Goal: Check status: Check status

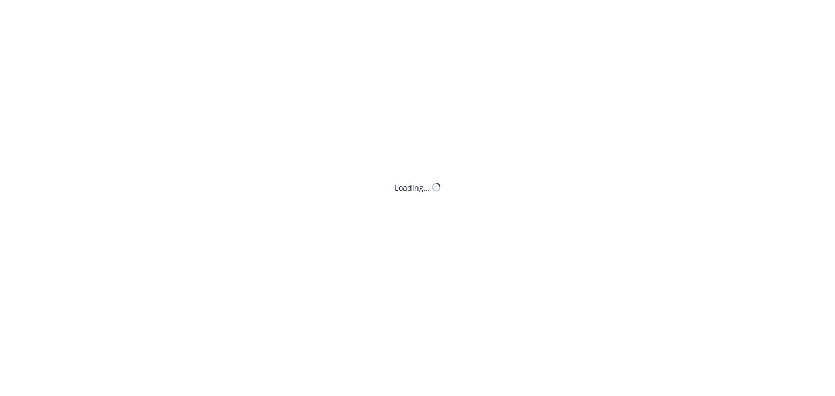
select select "ACCEPTED"
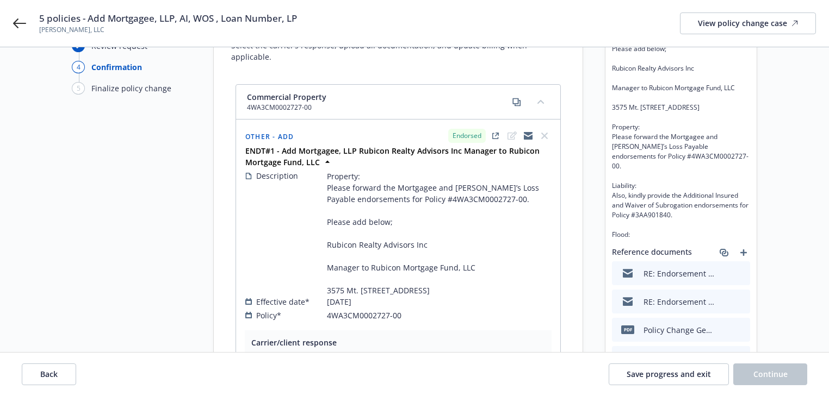
scroll to position [87, 0]
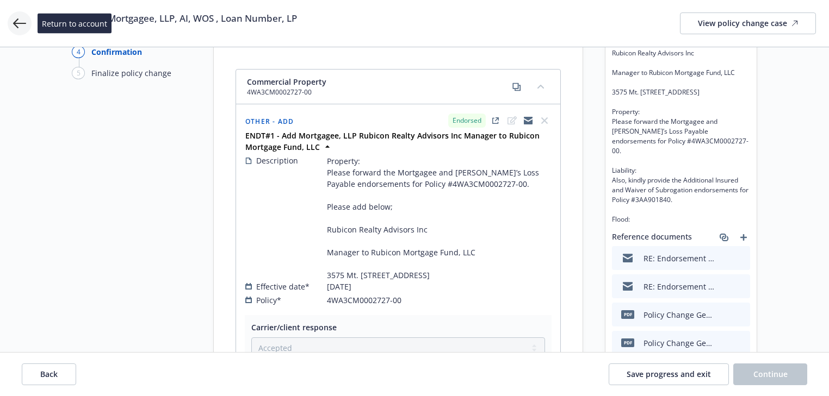
click at [15, 25] on icon at bounding box center [19, 23] width 13 height 13
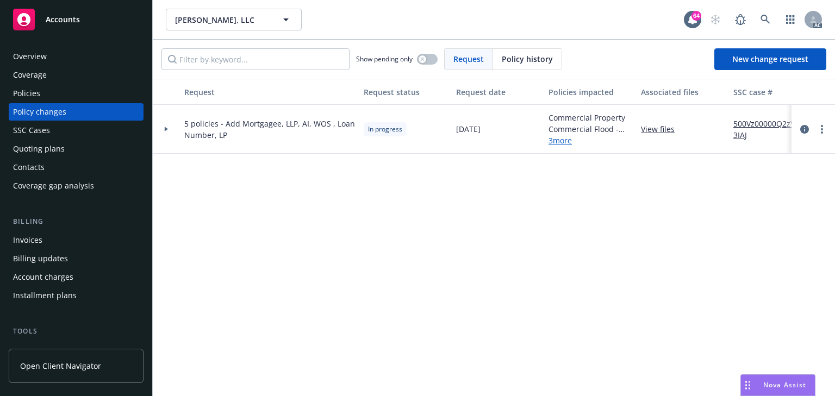
click at [93, 91] on div "Policies" at bounding box center [76, 93] width 126 height 17
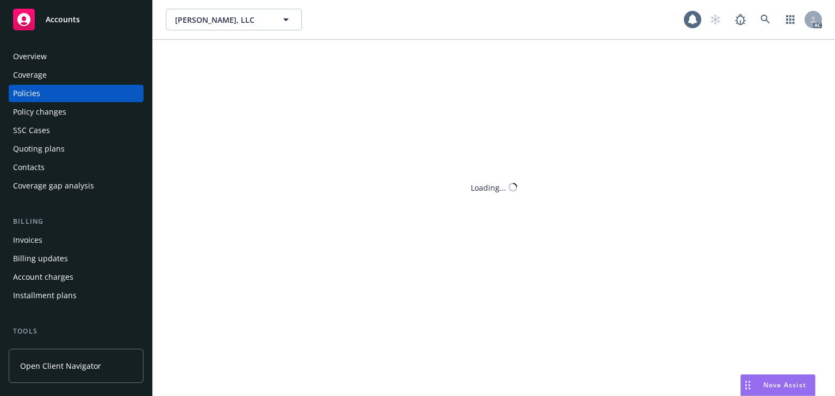
click at [14, 93] on div "Policies" at bounding box center [26, 93] width 27 height 17
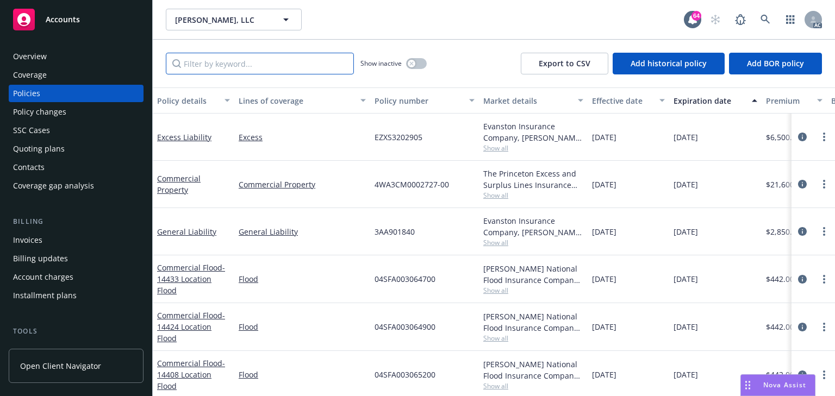
click at [214, 67] on input "Filter by keyword..." at bounding box center [260, 64] width 188 height 22
type input "floor"
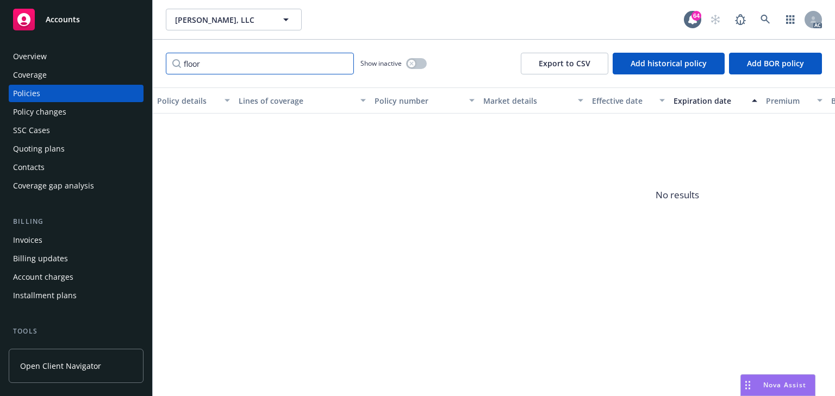
drag, startPoint x: 130, startPoint y: 61, endPoint x: 89, endPoint y: 62, distance: 41.3
click at [115, 62] on div "Accounts Overview Coverage Policies Policy changes SSC Cases Quoting plans Cont…" at bounding box center [417, 198] width 835 height 396
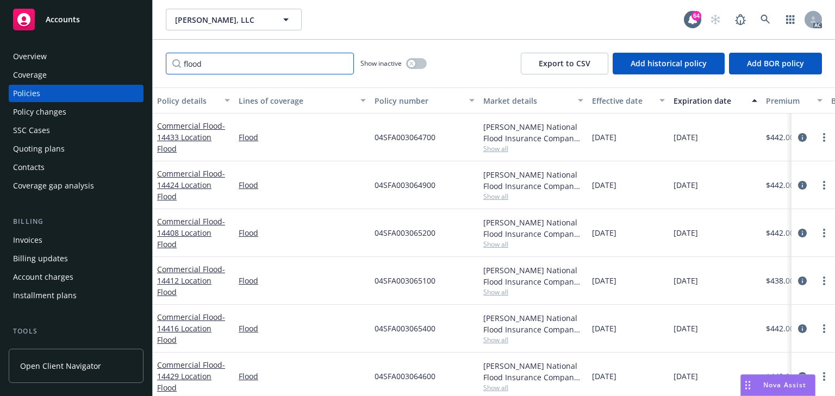
drag, startPoint x: 246, startPoint y: 64, endPoint x: 14, endPoint y: 78, distance: 232.6
click at [70, 70] on div "Accounts Overview Coverage Policies Policy changes SSC Cases Quoting plans Cont…" at bounding box center [417, 198] width 835 height 396
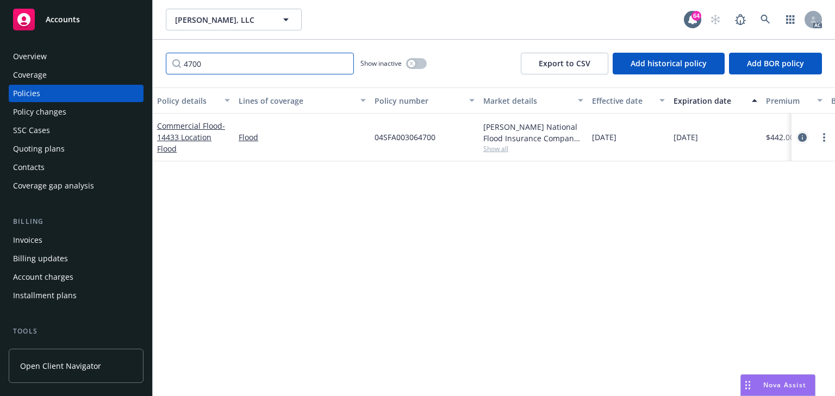
type input "4700"
click at [800, 135] on icon "circleInformation" at bounding box center [802, 137] width 9 height 9
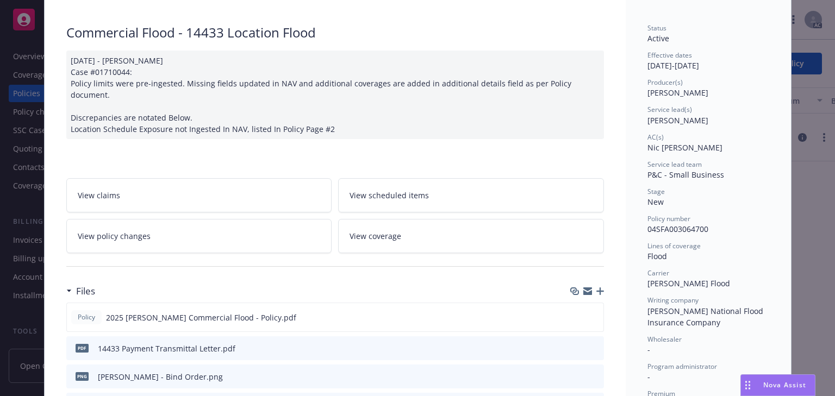
scroll to position [76, 0]
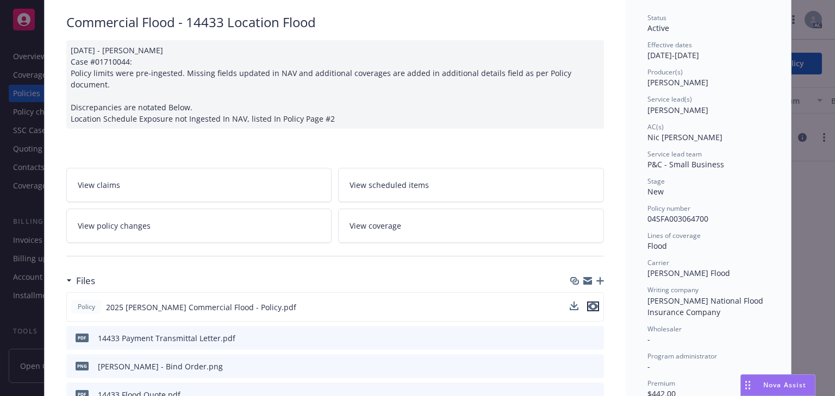
click at [592, 303] on icon "preview file" at bounding box center [593, 307] width 10 height 8
